Goal: Task Accomplishment & Management: Use online tool/utility

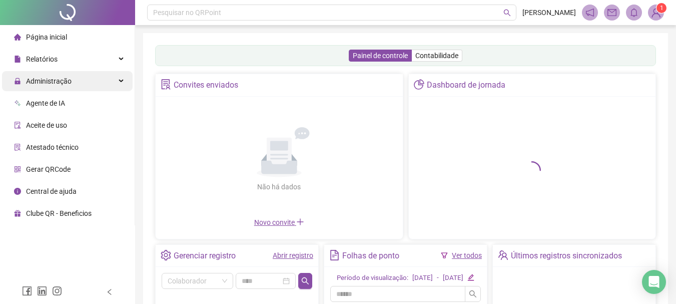
click at [55, 83] on span "Administração" at bounding box center [49, 81] width 46 height 8
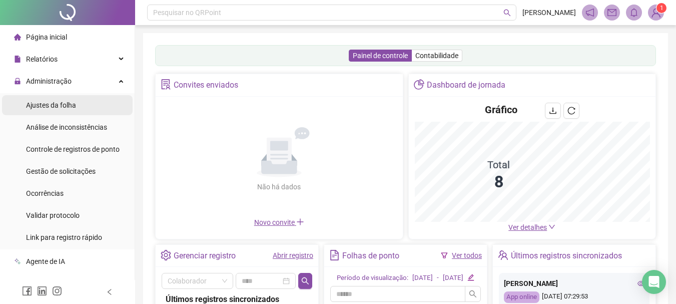
click at [71, 109] on span "Ajustes da folha" at bounding box center [51, 105] width 50 height 8
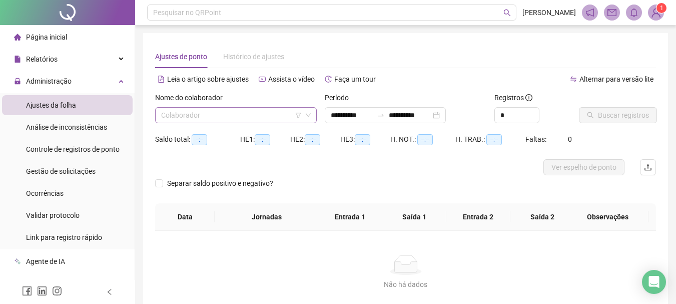
type input "**********"
click at [218, 113] on input "search" at bounding box center [231, 115] width 141 height 15
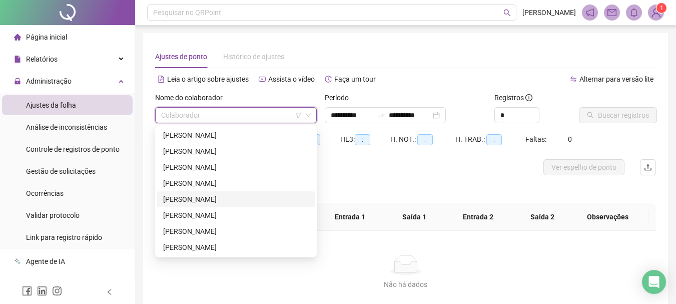
click at [221, 199] on div "[PERSON_NAME]" at bounding box center [236, 199] width 146 height 11
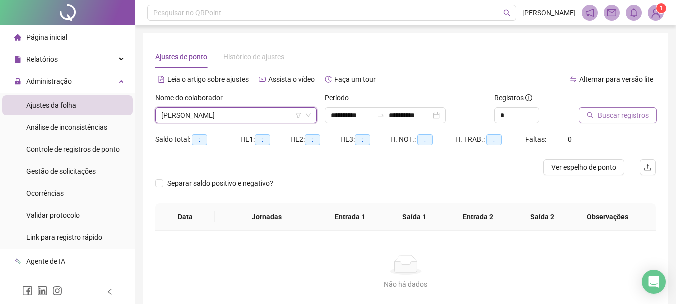
click at [612, 116] on span "Buscar registros" at bounding box center [623, 115] width 51 height 11
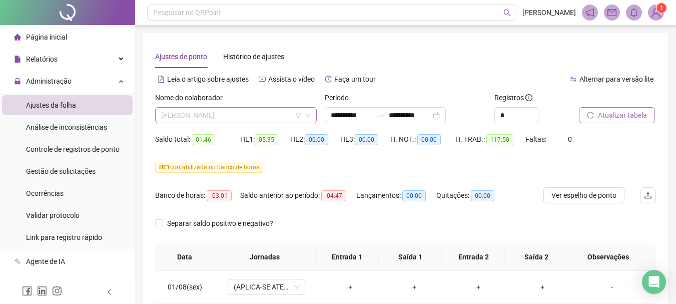
click at [283, 113] on span "[PERSON_NAME]" at bounding box center [236, 115] width 150 height 15
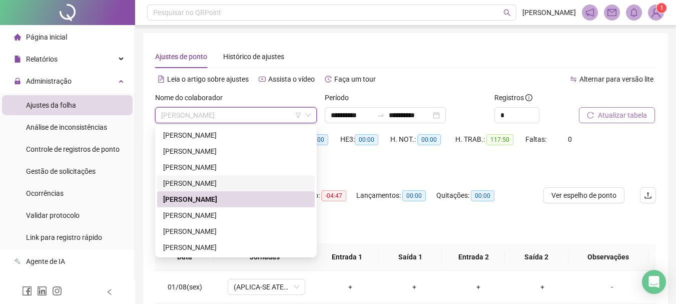
click at [234, 185] on div "[PERSON_NAME]" at bounding box center [236, 183] width 146 height 11
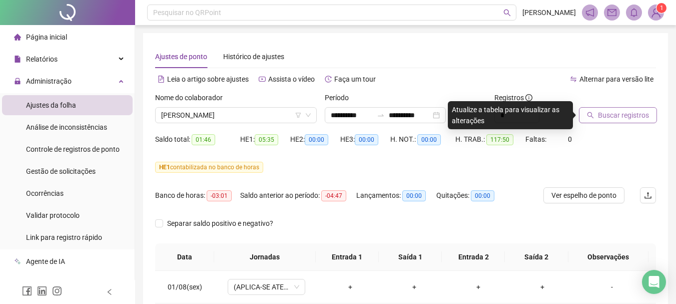
click at [624, 124] on div "Buscar registros" at bounding box center [617, 111] width 85 height 39
click at [624, 117] on span "Buscar registros" at bounding box center [623, 115] width 51 height 11
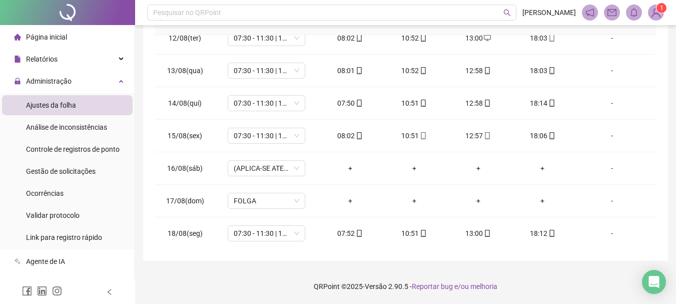
scroll to position [304, 0]
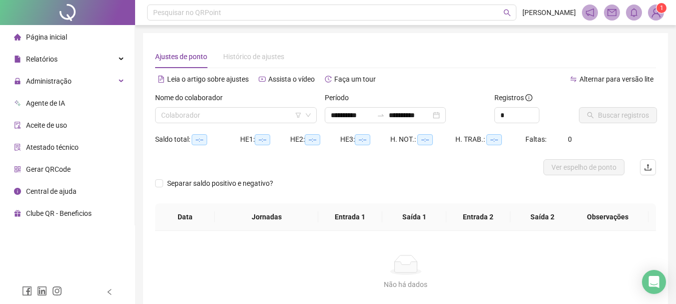
type input "**********"
click at [215, 114] on input "search" at bounding box center [231, 115] width 141 height 15
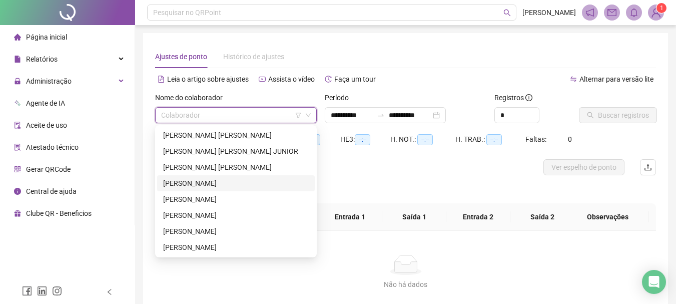
drag, startPoint x: 240, startPoint y: 182, endPoint x: 285, endPoint y: 171, distance: 46.4
click at [240, 182] on div "[PERSON_NAME]" at bounding box center [236, 183] width 146 height 11
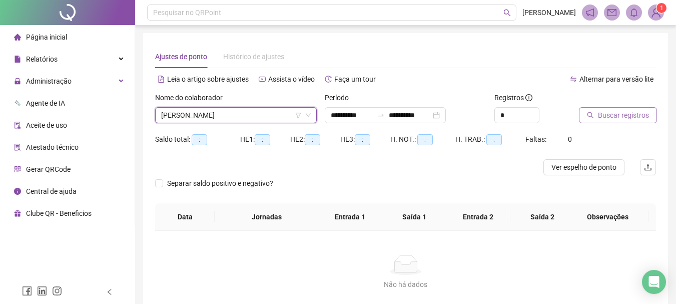
click at [605, 113] on span "Buscar registros" at bounding box center [623, 115] width 51 height 11
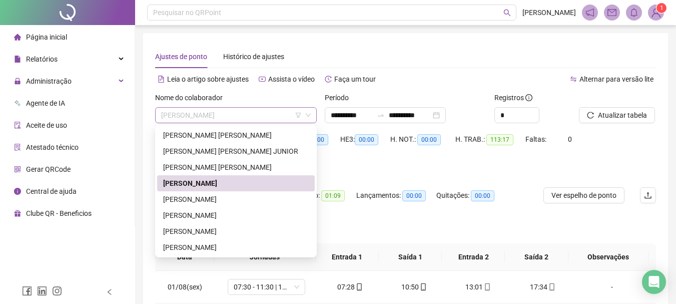
click at [265, 115] on span "[PERSON_NAME]" at bounding box center [236, 115] width 150 height 15
click at [263, 119] on span "[PERSON_NAME]" at bounding box center [236, 115] width 150 height 15
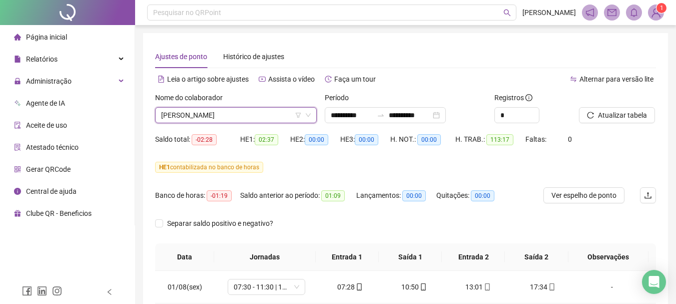
click at [263, 119] on span "[PERSON_NAME]" at bounding box center [236, 115] width 150 height 15
click at [265, 117] on span "[PERSON_NAME]" at bounding box center [236, 115] width 150 height 15
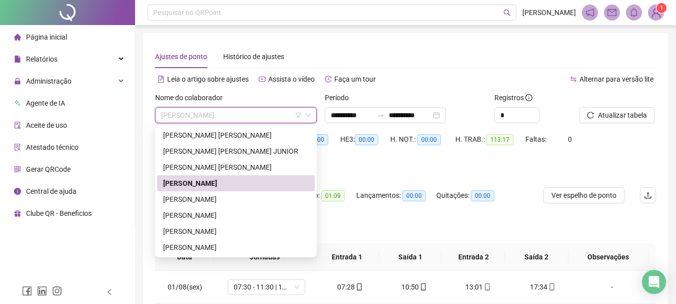
click at [265, 117] on span "[PERSON_NAME]" at bounding box center [236, 115] width 150 height 15
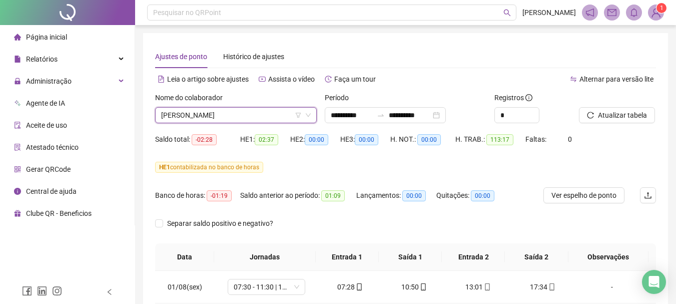
click at [260, 119] on span "[PERSON_NAME]" at bounding box center [236, 115] width 150 height 15
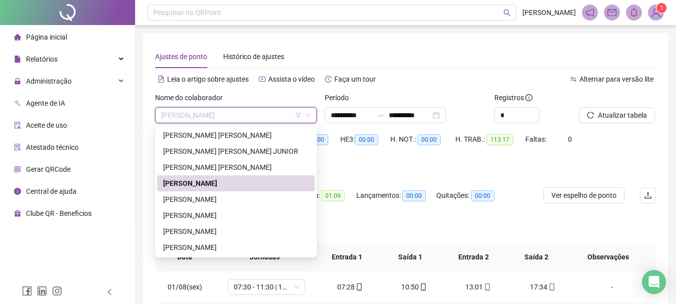
click at [260, 182] on div "[PERSON_NAME]" at bounding box center [236, 183] width 146 height 11
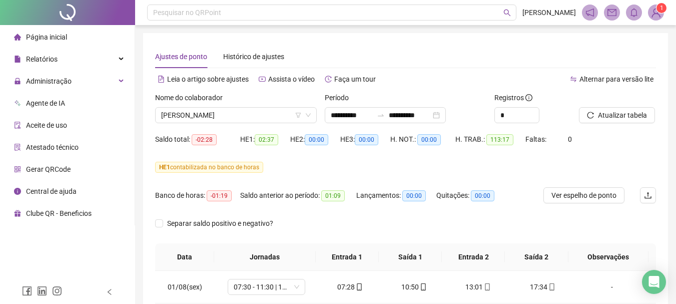
click at [453, 54] on div "Ajustes de ponto Histórico de ajustes" at bounding box center [405, 56] width 501 height 23
